Goal: Transaction & Acquisition: Purchase product/service

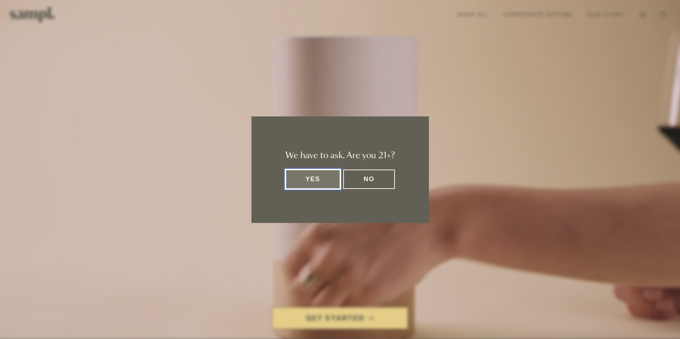
click at [305, 183] on button "Yes" at bounding box center [312, 179] width 55 height 19
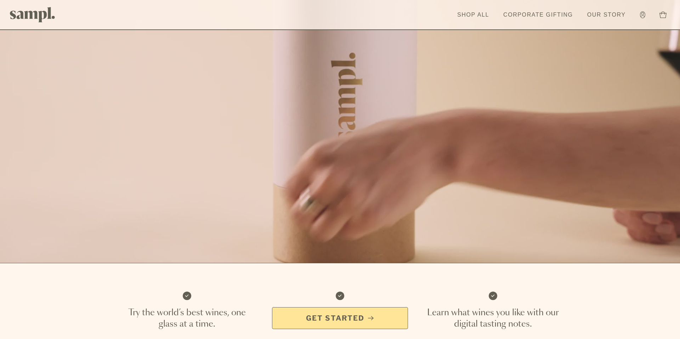
scroll to position [134, 0]
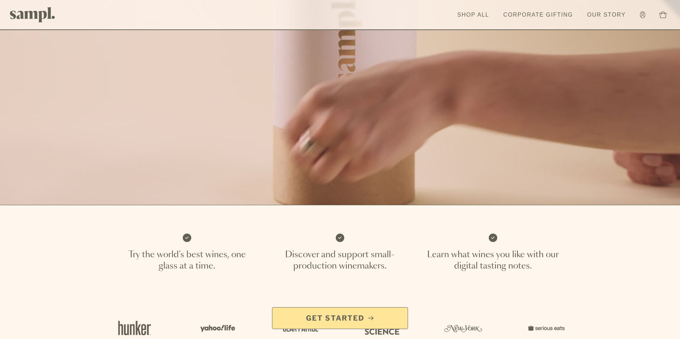
click at [330, 313] on link "Get Started" at bounding box center [340, 318] width 136 height 22
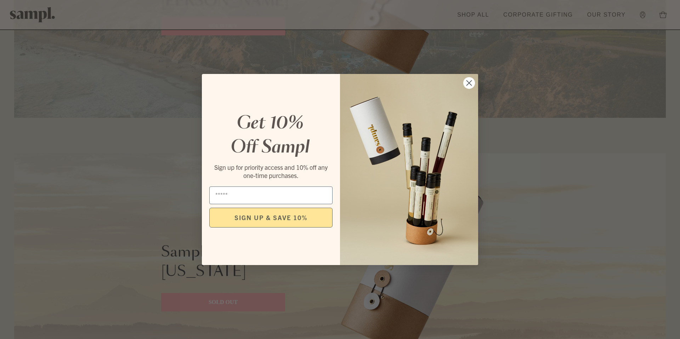
scroll to position [1312, 0]
click at [466, 82] on circle "Close dialog" at bounding box center [469, 83] width 12 height 12
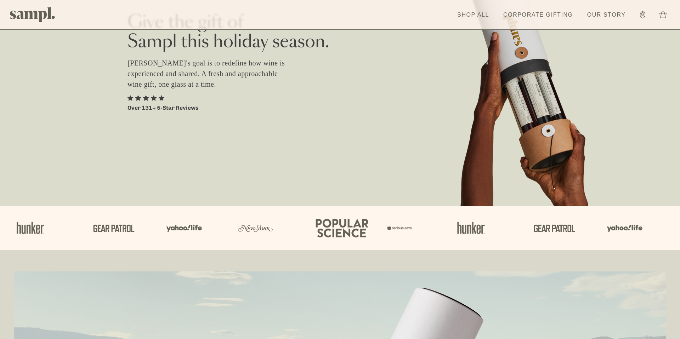
scroll to position [50, 0]
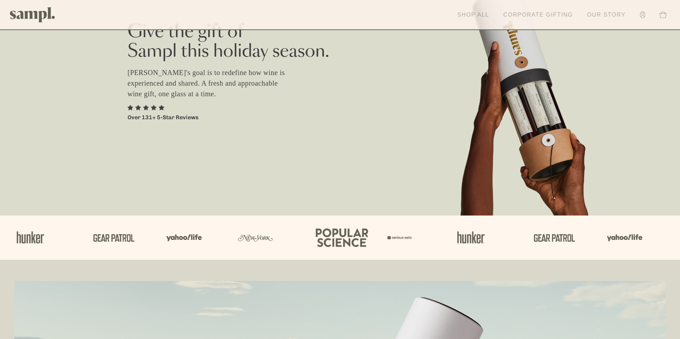
click at [479, 18] on link "Shop All" at bounding box center [472, 15] width 39 height 16
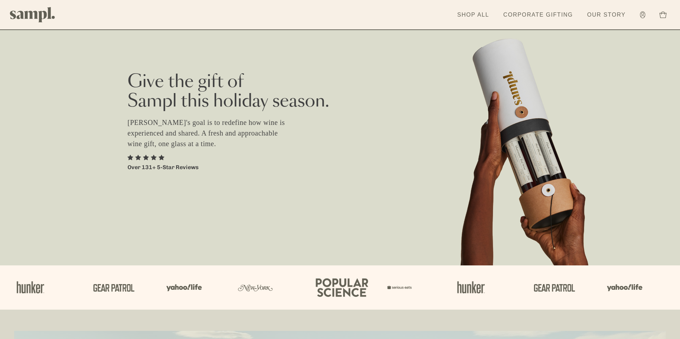
click at [211, 135] on p "[PERSON_NAME]'s goal is to redefine how wine is experienced and shared. A fresh…" at bounding box center [210, 133] width 166 height 32
click at [493, 140] on div "Give the gift of [PERSON_NAME] this holiday season. [PERSON_NAME]'s goal is to …" at bounding box center [339, 95] width 425 height 154
click at [31, 16] on img at bounding box center [32, 14] width 45 height 15
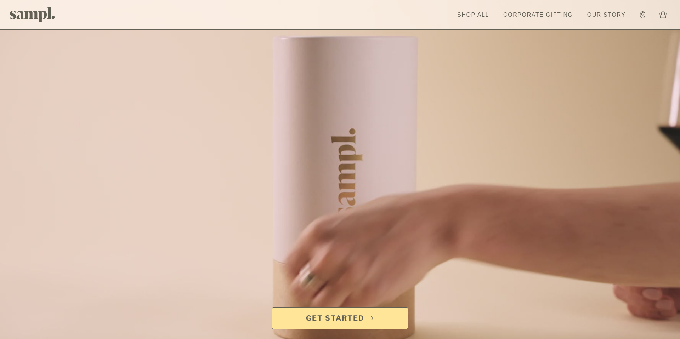
click at [307, 321] on span "Get Started" at bounding box center [335, 318] width 58 height 10
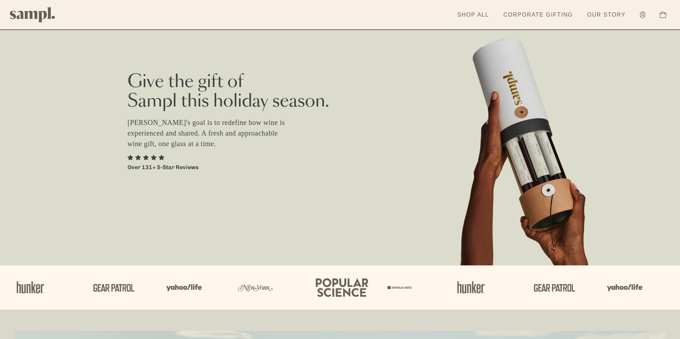
click at [202, 128] on p "Sampl's goal is to redefine how wine is experienced and shared. A fresh and app…" at bounding box center [210, 133] width 166 height 32
click at [152, 171] on p "Over 131+ 5-Star Reviews" at bounding box center [162, 167] width 71 height 8
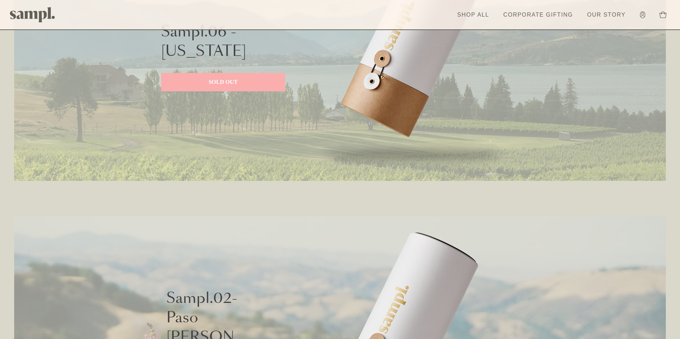
scroll to position [377, 0]
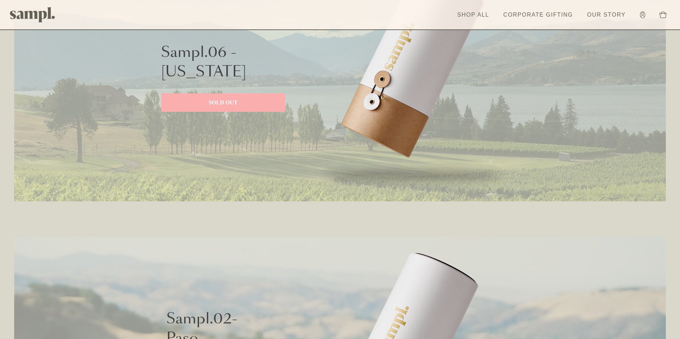
click at [228, 101] on p "SOLD OUT" at bounding box center [223, 102] width 110 height 8
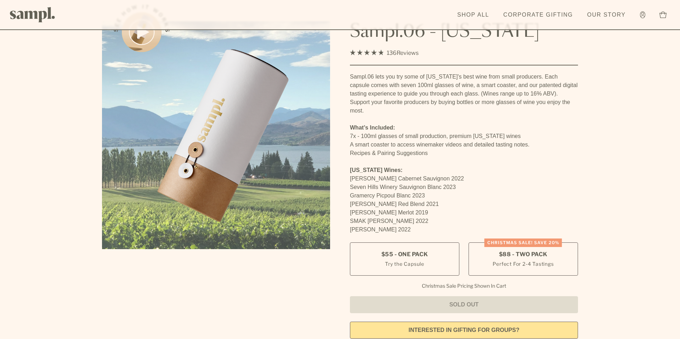
scroll to position [82, 0]
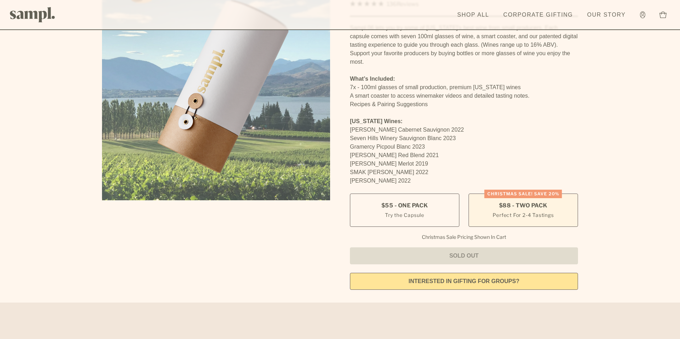
click at [509, 202] on span "$88 - Two Pack" at bounding box center [523, 206] width 48 height 8
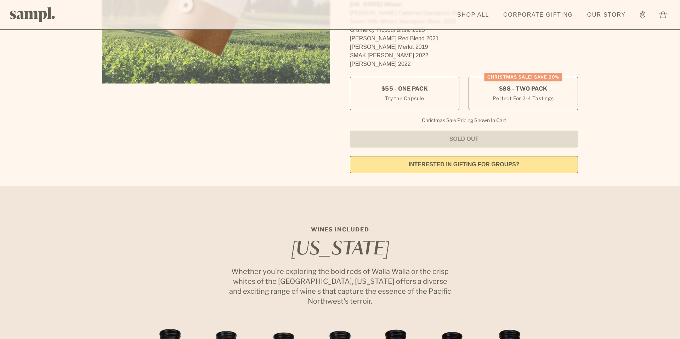
scroll to position [207, 0]
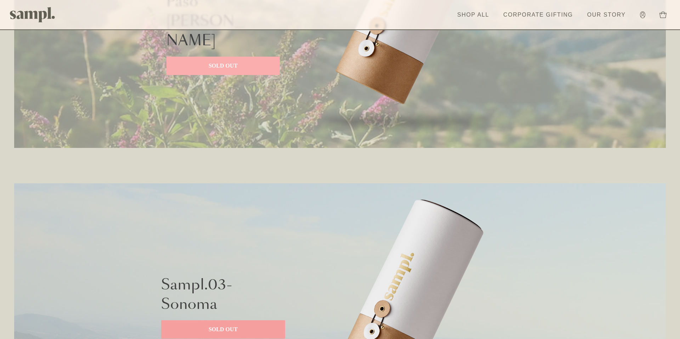
scroll to position [804, 0]
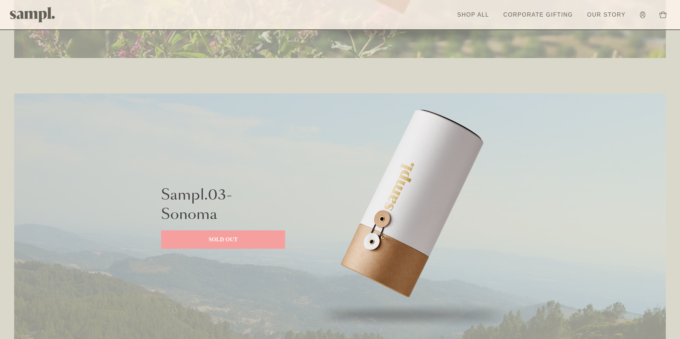
click at [225, 239] on p "SOLD OUT" at bounding box center [223, 239] width 110 height 8
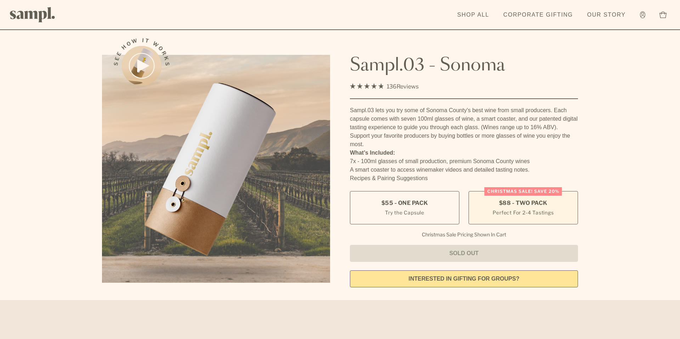
click at [526, 204] on span "$88 - Two Pack" at bounding box center [523, 203] width 48 height 8
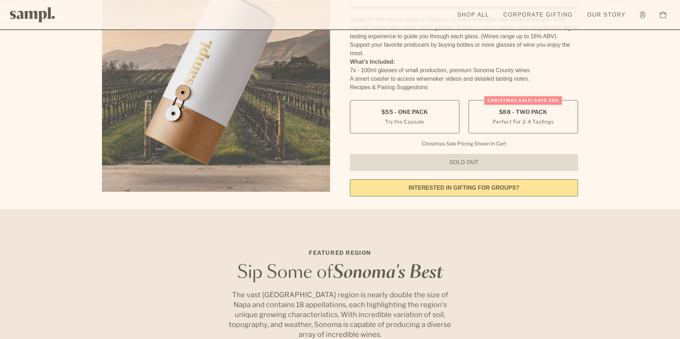
scroll to position [79, 0]
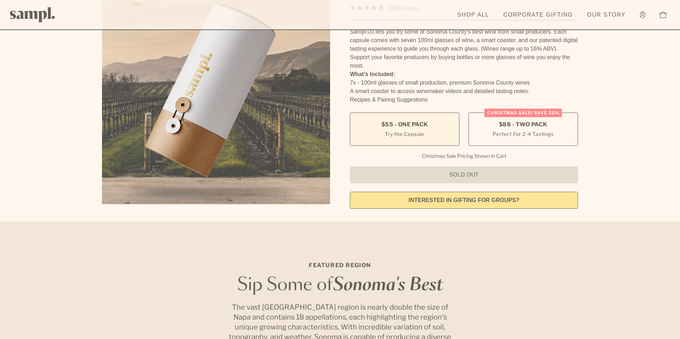
click at [400, 125] on span "$55 - One Pack" at bounding box center [404, 125] width 47 height 8
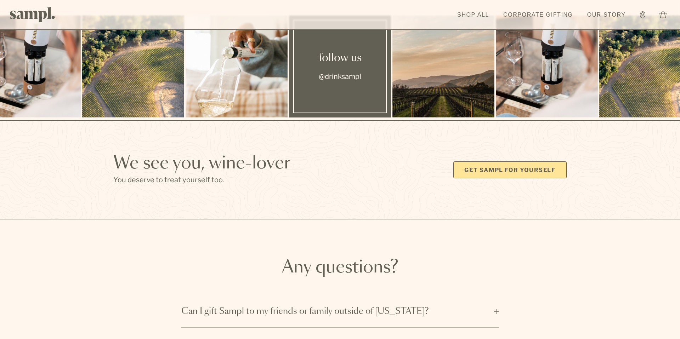
scroll to position [2049, 0]
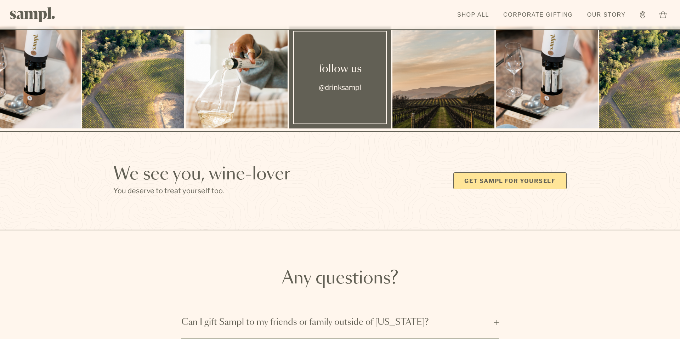
click at [489, 176] on link "Get Sampl for yourself" at bounding box center [509, 180] width 113 height 17
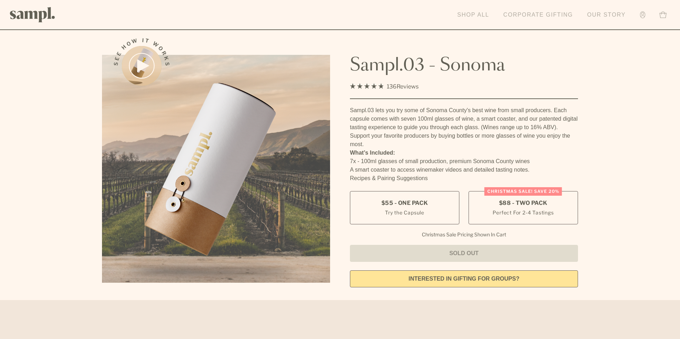
click at [641, 14] on circle at bounding box center [642, 13] width 2 height 2
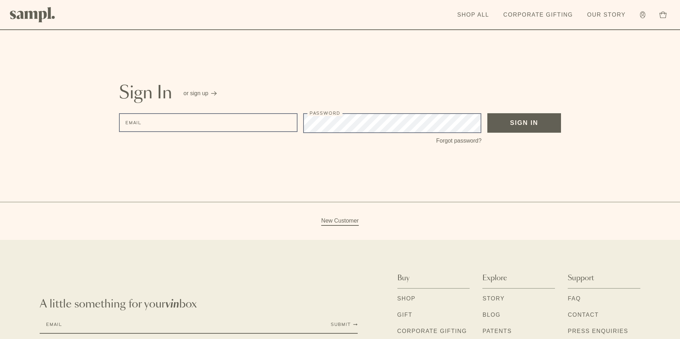
click at [200, 93] on span "or sign up" at bounding box center [195, 93] width 25 height 8
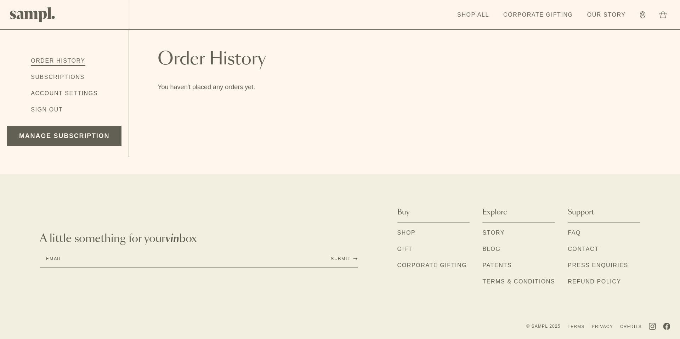
click at [396, 241] on div "A little something for your vin box Email Submit Buy Shop Gift" at bounding box center [340, 250] width 680 height 96
click at [401, 248] on link "Gift" at bounding box center [404, 249] width 15 height 9
